Goal: Task Accomplishment & Management: Use online tool/utility

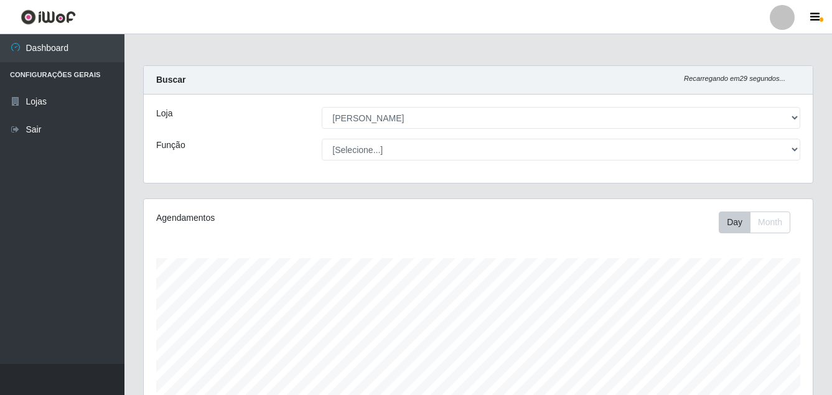
select select "402"
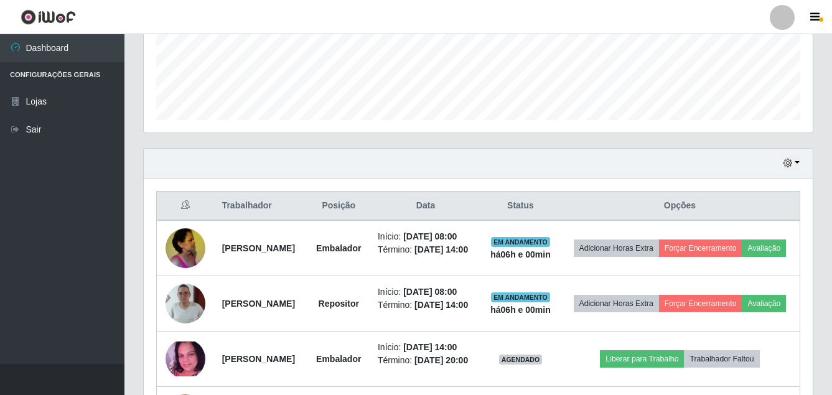
scroll to position [373, 0]
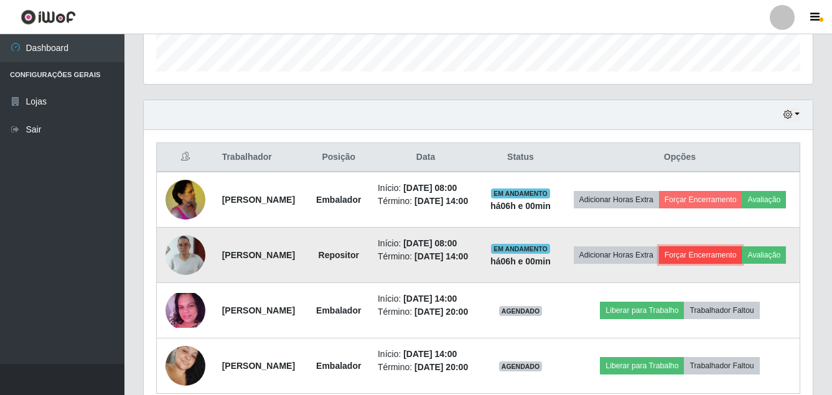
click at [742, 261] on button "Forçar Encerramento" at bounding box center [700, 254] width 83 height 17
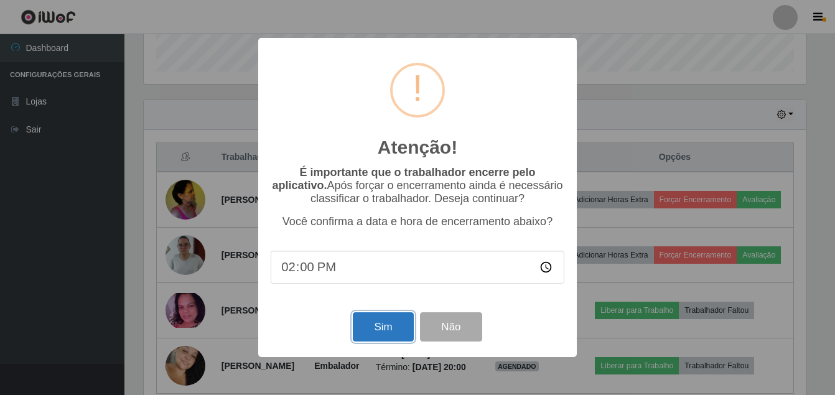
click at [378, 328] on button "Sim" at bounding box center [383, 326] width 60 height 29
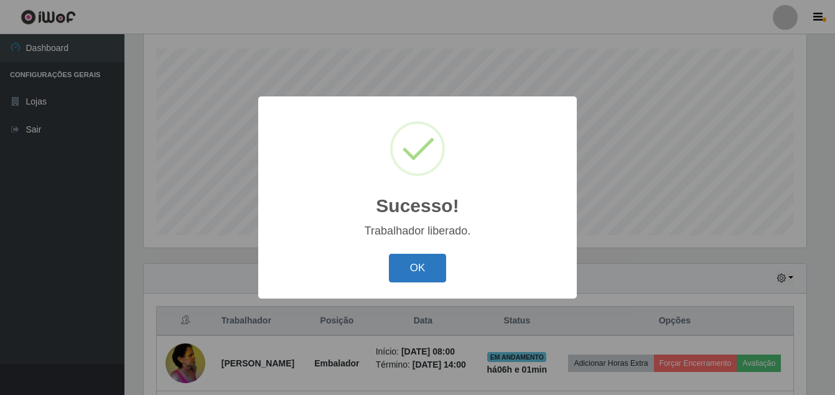
click at [407, 271] on button "OK" at bounding box center [418, 268] width 58 height 29
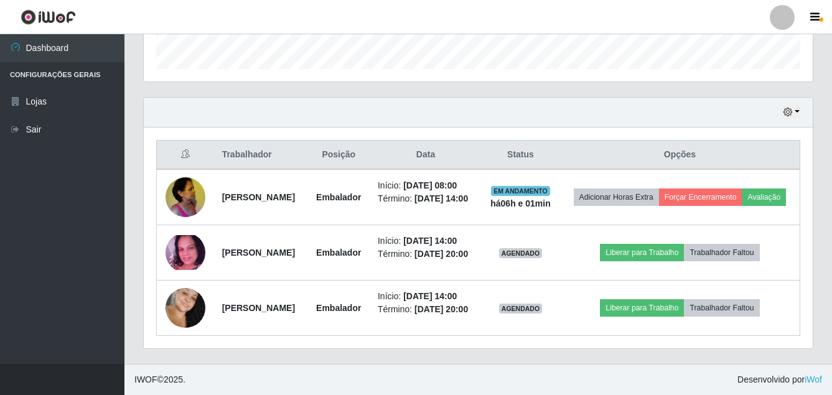
scroll to position [396, 0]
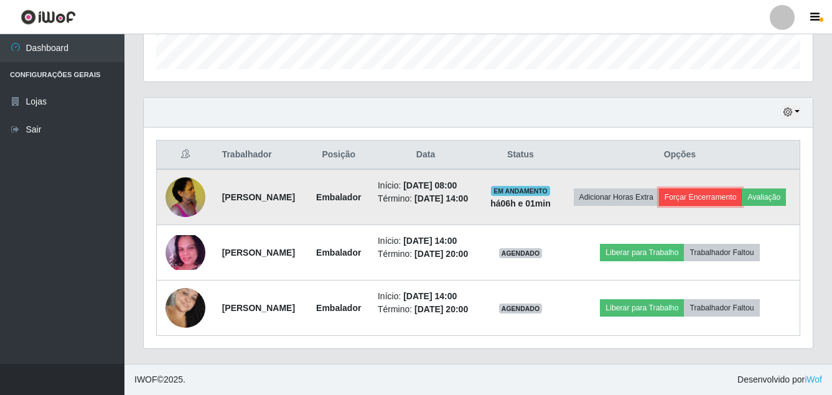
click at [738, 188] on button "Forçar Encerramento" at bounding box center [700, 196] width 83 height 17
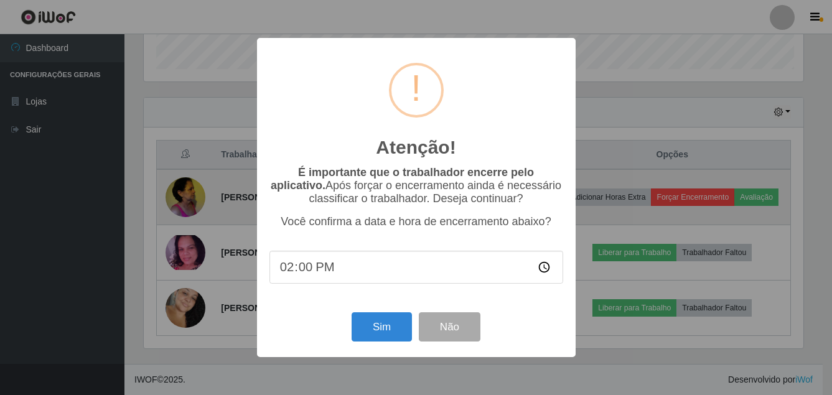
scroll to position [258, 662]
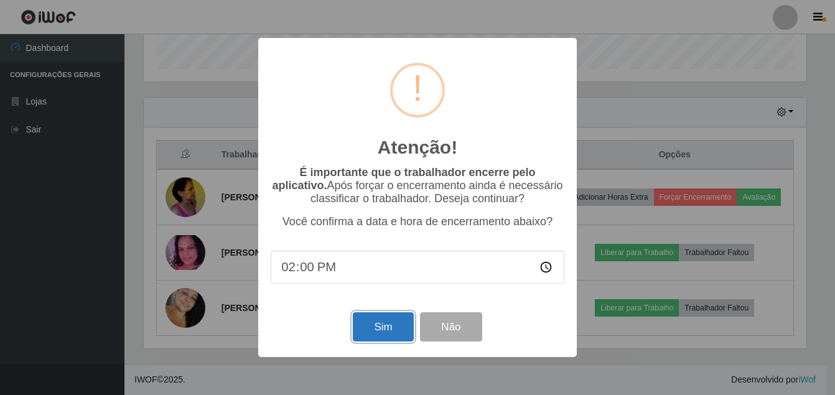
click at [399, 323] on button "Sim" at bounding box center [383, 326] width 60 height 29
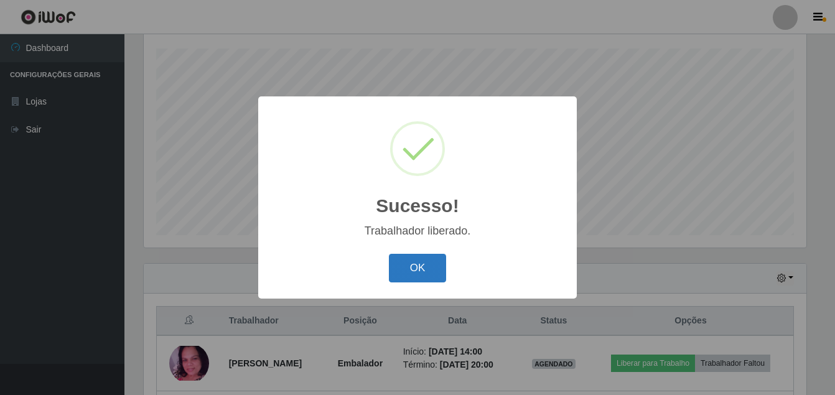
click at [419, 259] on button "OK" at bounding box center [418, 268] width 58 height 29
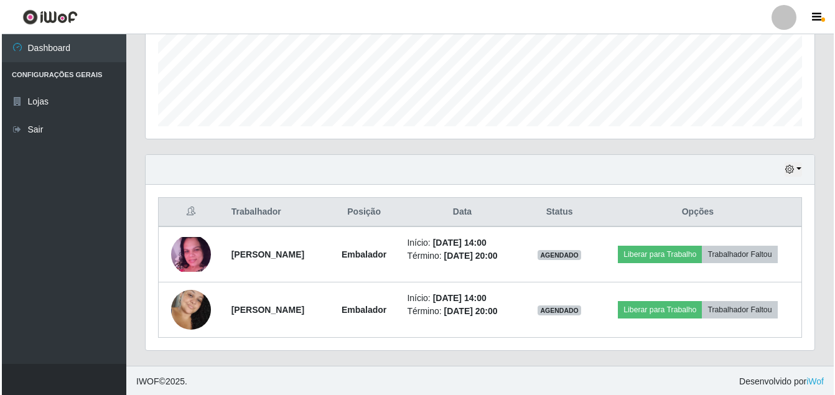
scroll to position [320, 0]
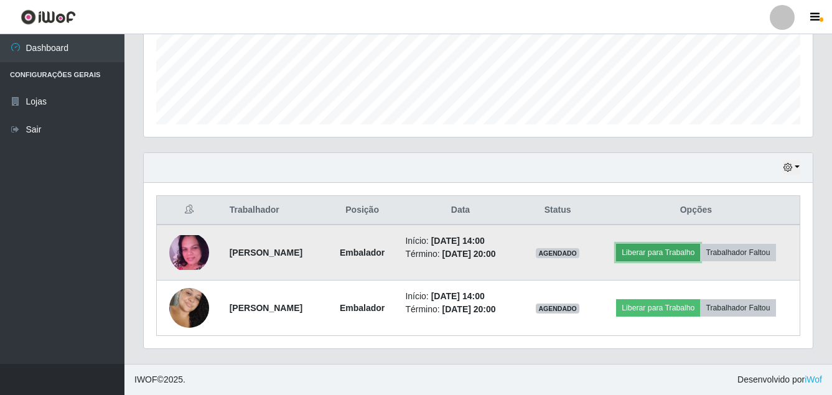
click at [669, 251] on button "Liberar para Trabalho" at bounding box center [658, 252] width 84 height 17
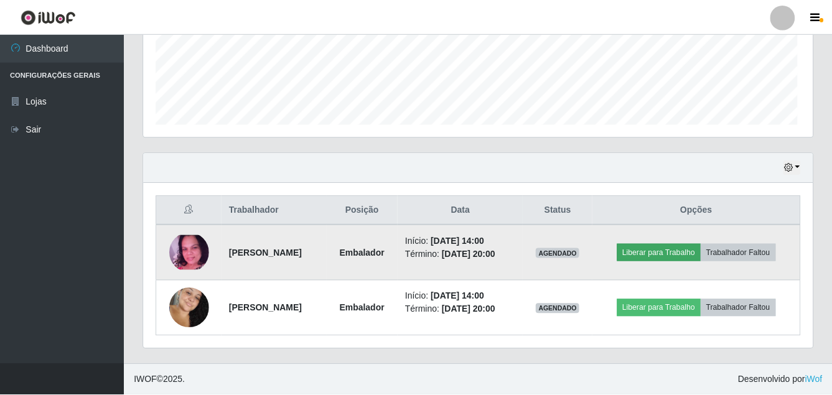
scroll to position [258, 662]
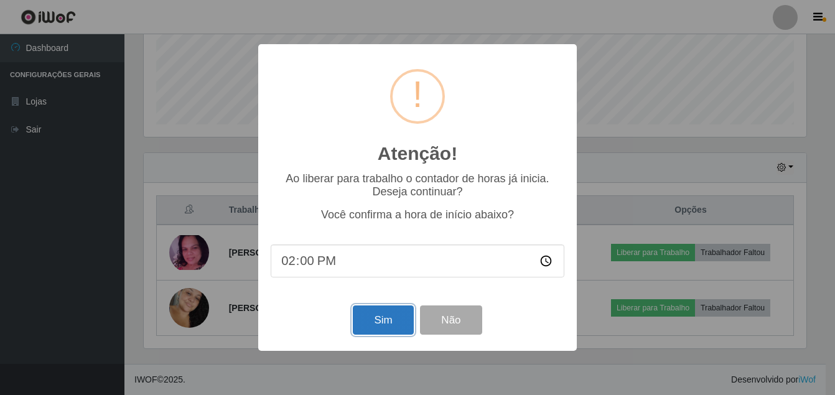
click at [375, 323] on button "Sim" at bounding box center [383, 319] width 60 height 29
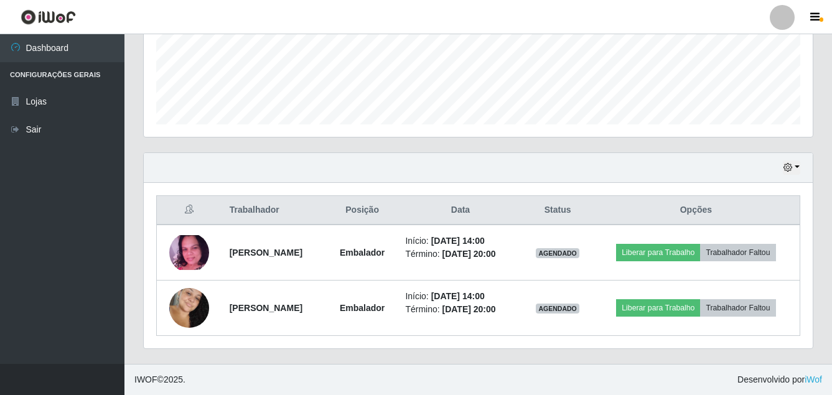
scroll to position [0, 0]
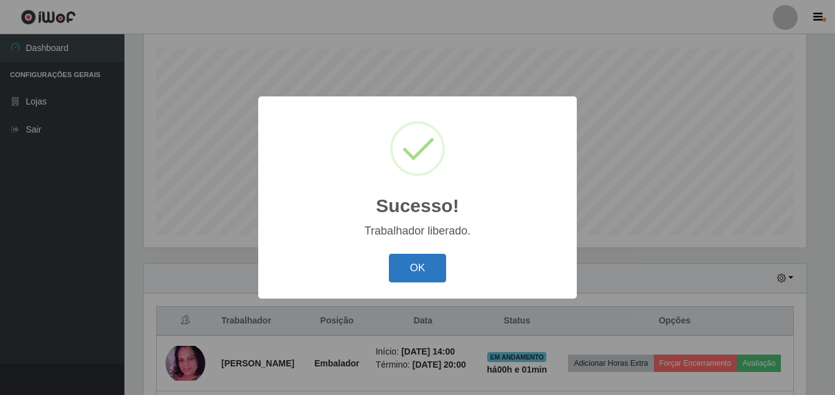
click at [423, 274] on button "OK" at bounding box center [418, 268] width 58 height 29
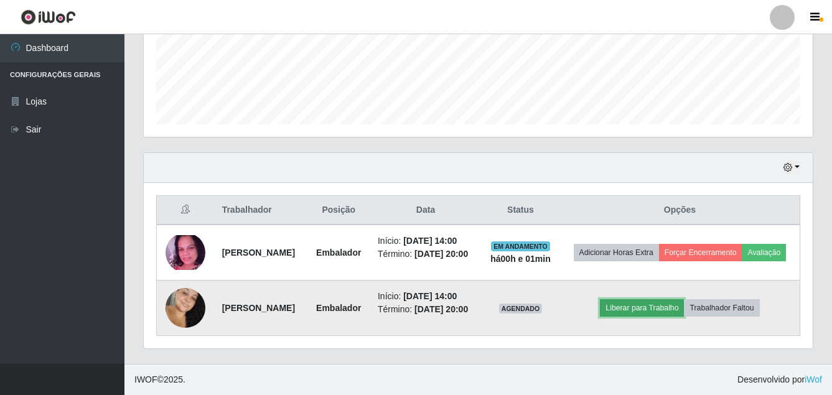
click at [639, 307] on button "Liberar para Trabalho" at bounding box center [642, 307] width 84 height 17
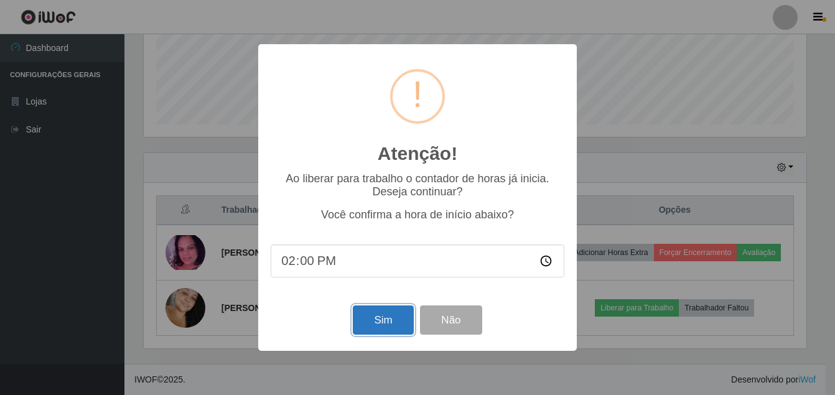
click at [377, 314] on button "Sim" at bounding box center [383, 319] width 60 height 29
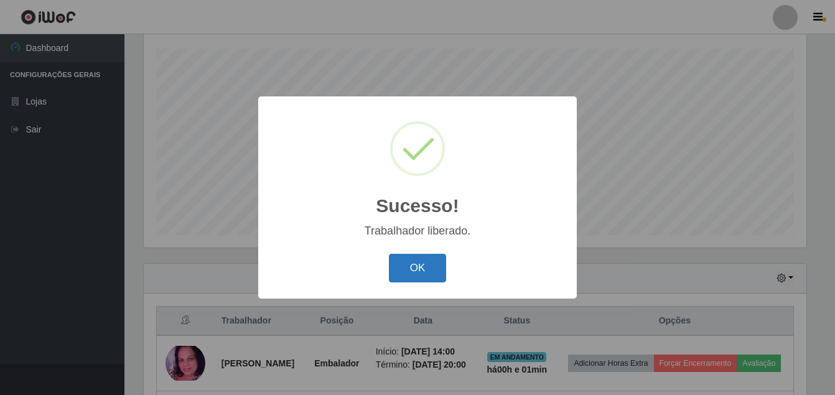
click at [409, 268] on button "OK" at bounding box center [418, 268] width 58 height 29
